Goal: Transaction & Acquisition: Download file/media

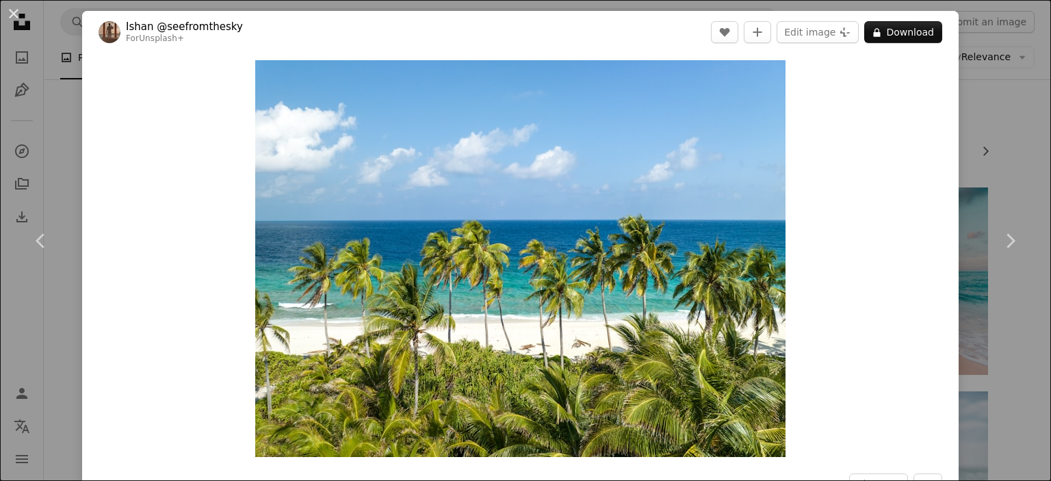
scroll to position [8167, 0]
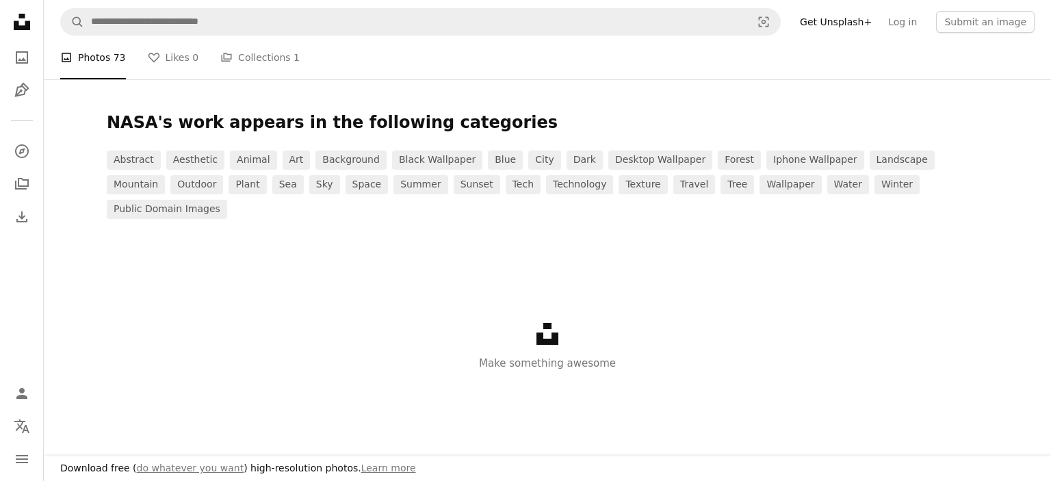
scroll to position [2819, 0]
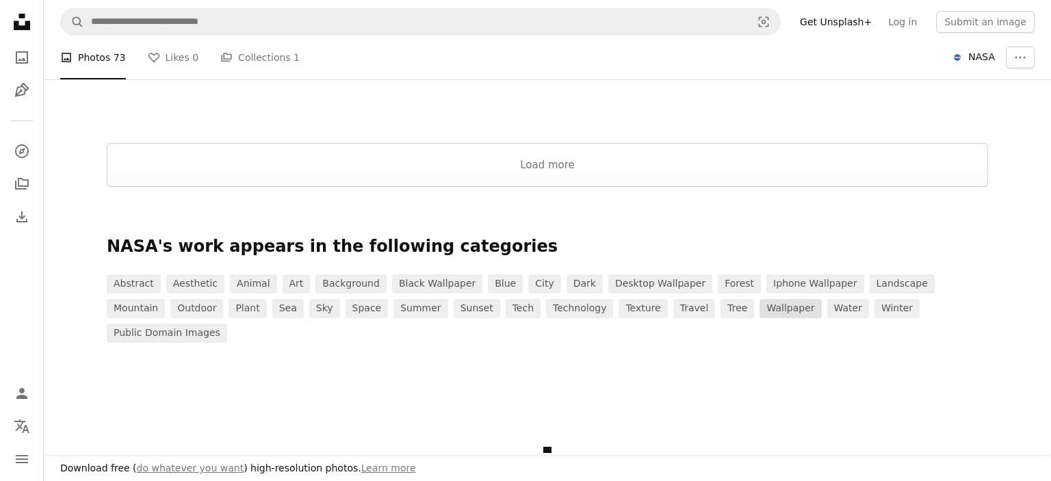
click at [760, 305] on link "wallpaper" at bounding box center [791, 308] width 62 height 19
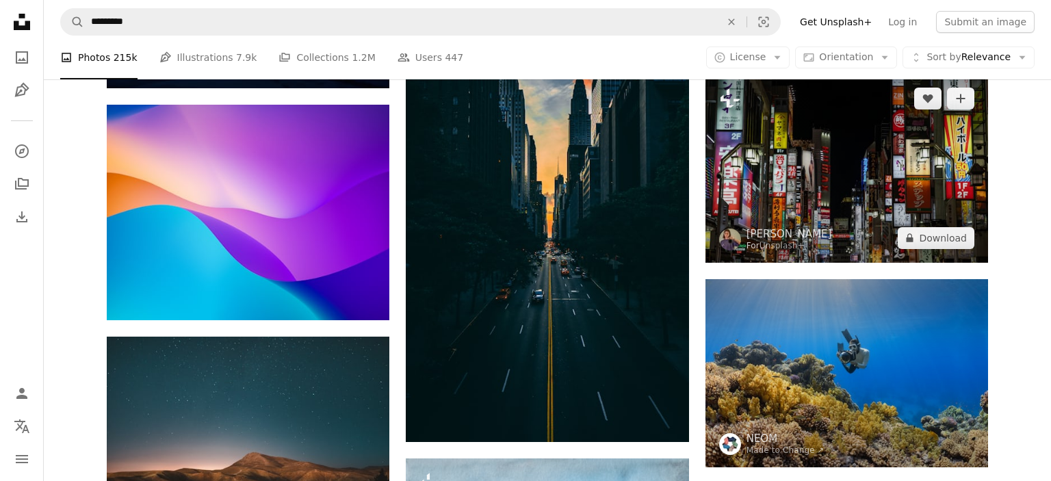
scroll to position [795, 0]
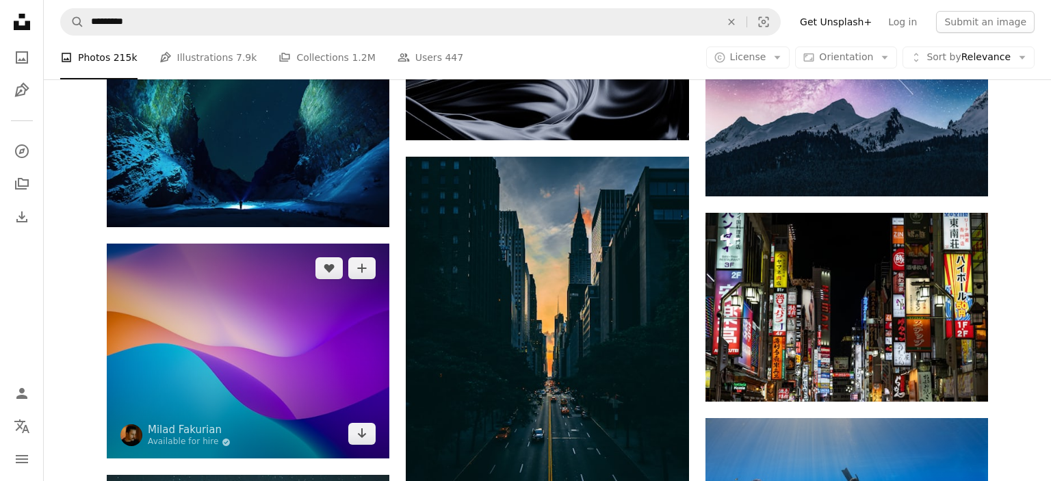
click at [385, 300] on img at bounding box center [248, 351] width 283 height 215
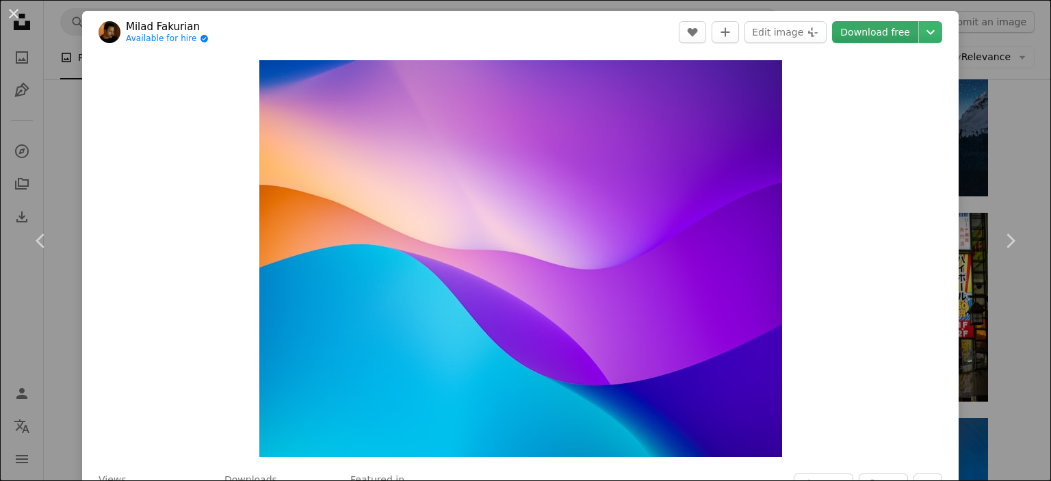
click at [882, 38] on link "Download free" at bounding box center [875, 32] width 86 height 22
